Goal: Task Accomplishment & Management: Manage account settings

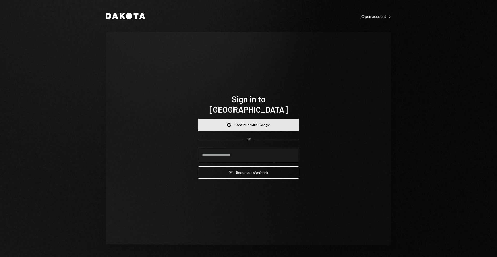
click at [245, 120] on button "Google Continue with Google" at bounding box center [249, 125] width 102 height 12
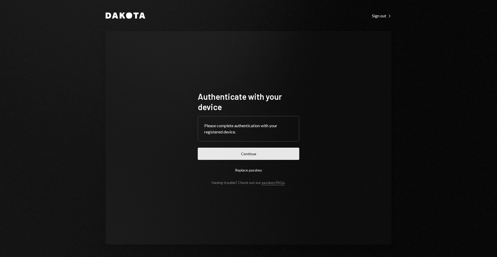
click at [244, 155] on button "Continue" at bounding box center [249, 154] width 102 height 12
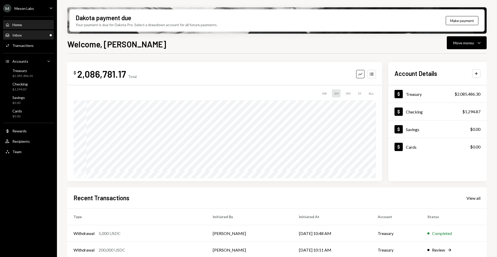
click at [46, 33] on div "Inbox Inbox" at bounding box center [28, 35] width 47 height 5
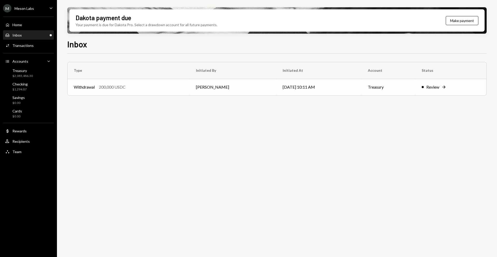
click at [443, 87] on icon "Right Arrow" at bounding box center [444, 86] width 5 height 5
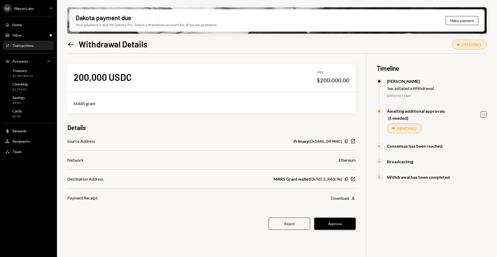
click at [331, 224] on button "Approve" at bounding box center [335, 224] width 41 height 12
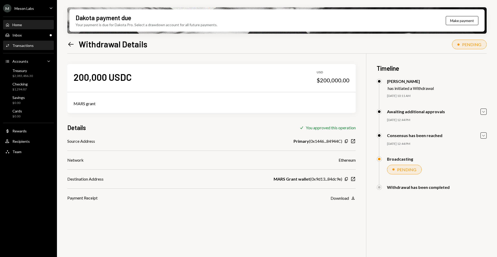
click at [29, 25] on div "Home Home" at bounding box center [28, 25] width 47 height 5
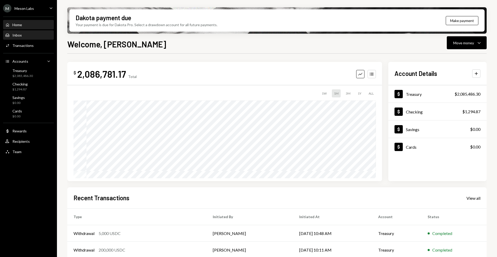
click at [18, 36] on div "Inbox" at bounding box center [16, 35] width 9 height 4
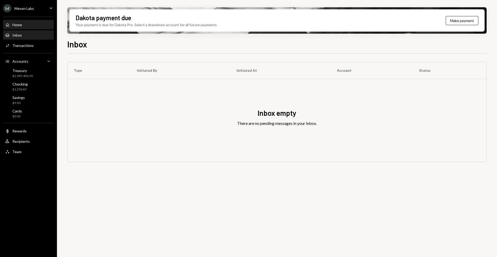
click at [23, 23] on div "Home Home" at bounding box center [28, 25] width 47 height 5
